Goal: Complete application form: Complete application form

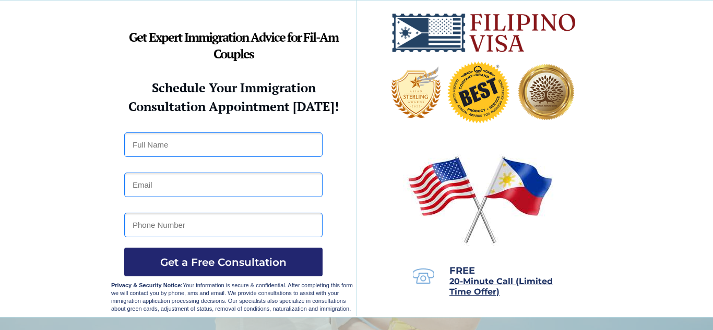
click at [202, 146] on input "text" at bounding box center [223, 144] width 198 height 25
type input "welword yadao"
click at [171, 194] on input "email" at bounding box center [223, 185] width 198 height 25
type input "yadaowelword29@gmail.com"
click at [195, 230] on input "tel" at bounding box center [223, 225] width 198 height 25
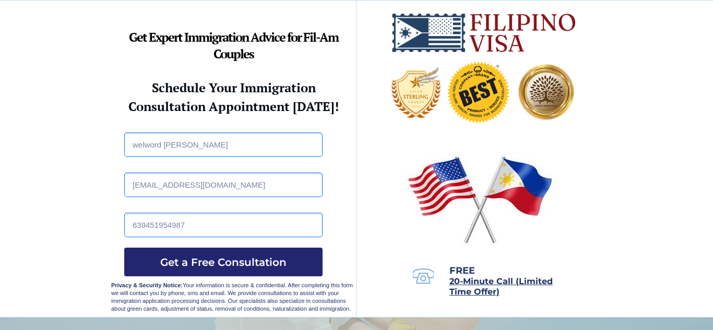
type input "639451954987"
click at [401, 208] on div at bounding box center [356, 159] width 490 height 317
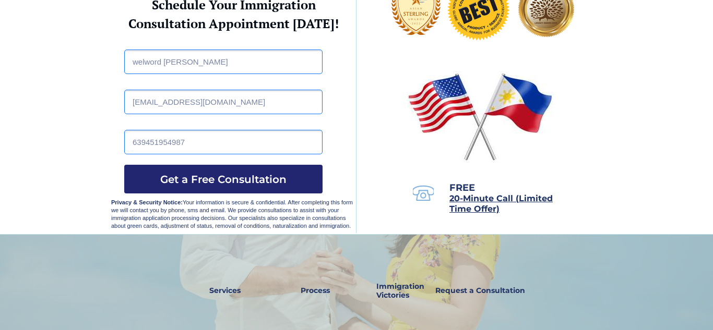
scroll to position [83, 0]
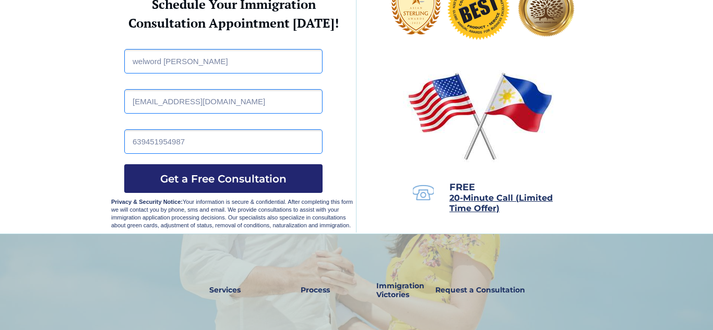
click at [452, 131] on img at bounding box center [480, 115] width 154 height 99
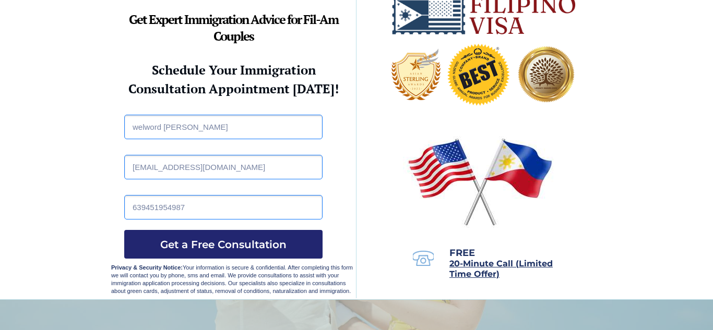
scroll to position [0, 0]
